Goal: Task Accomplishment & Management: Use online tool/utility

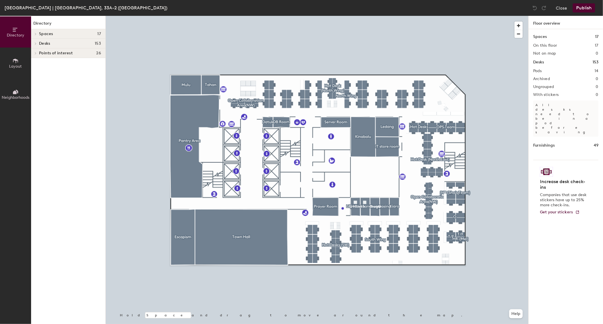
click at [446, 16] on div at bounding box center [317, 16] width 422 height 0
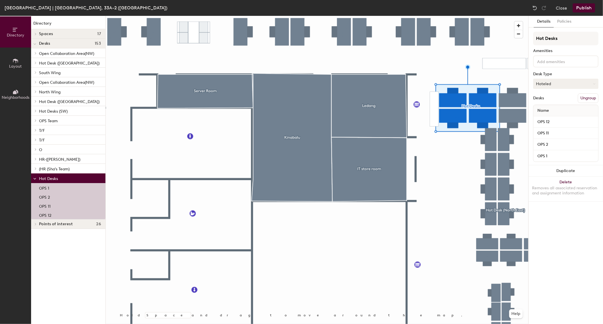
click at [557, 79] on button "Hoteled" at bounding box center [565, 84] width 65 height 10
click at [544, 102] on div "Assigned" at bounding box center [561, 101] width 57 height 8
click at [580, 7] on button "Publish" at bounding box center [583, 7] width 22 height 9
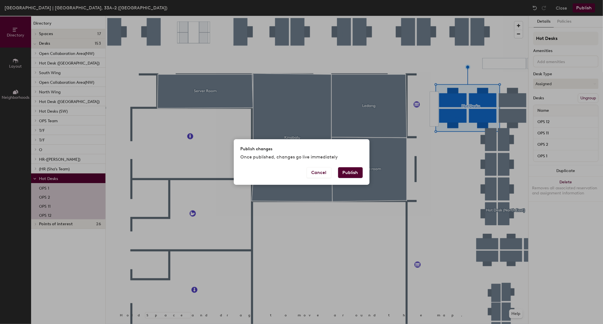
click at [347, 174] on button "Publish" at bounding box center [350, 172] width 25 height 11
